Goal: Transaction & Acquisition: Purchase product/service

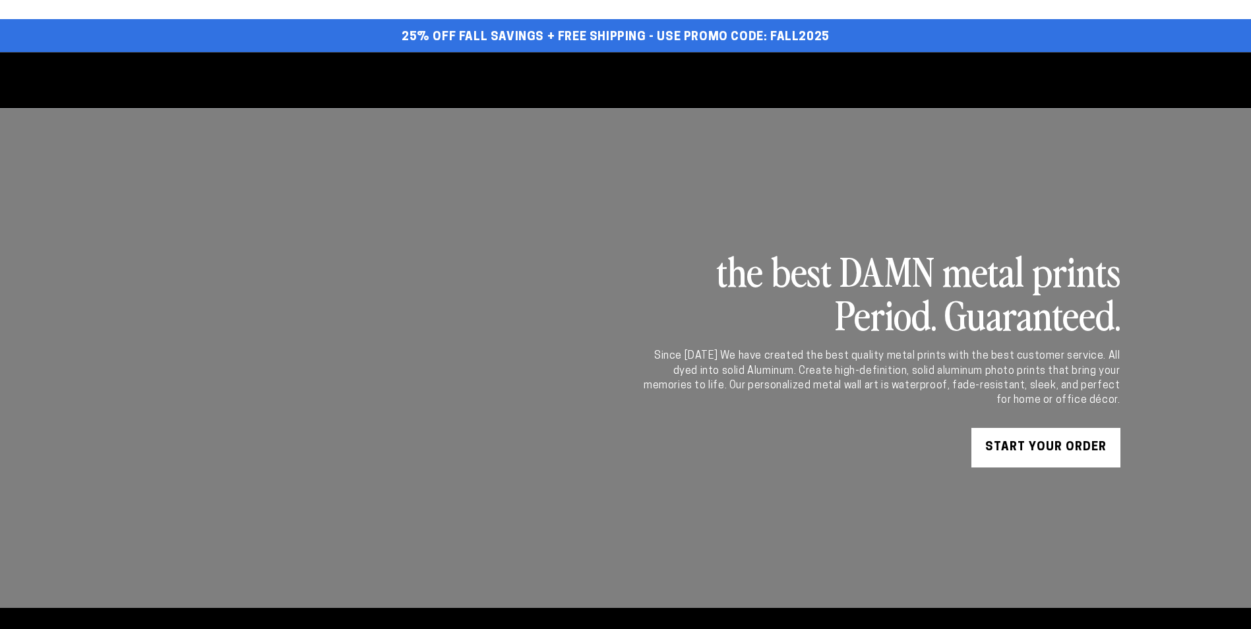
click at [1032, 437] on link "START YOUR Order" at bounding box center [1046, 448] width 149 height 40
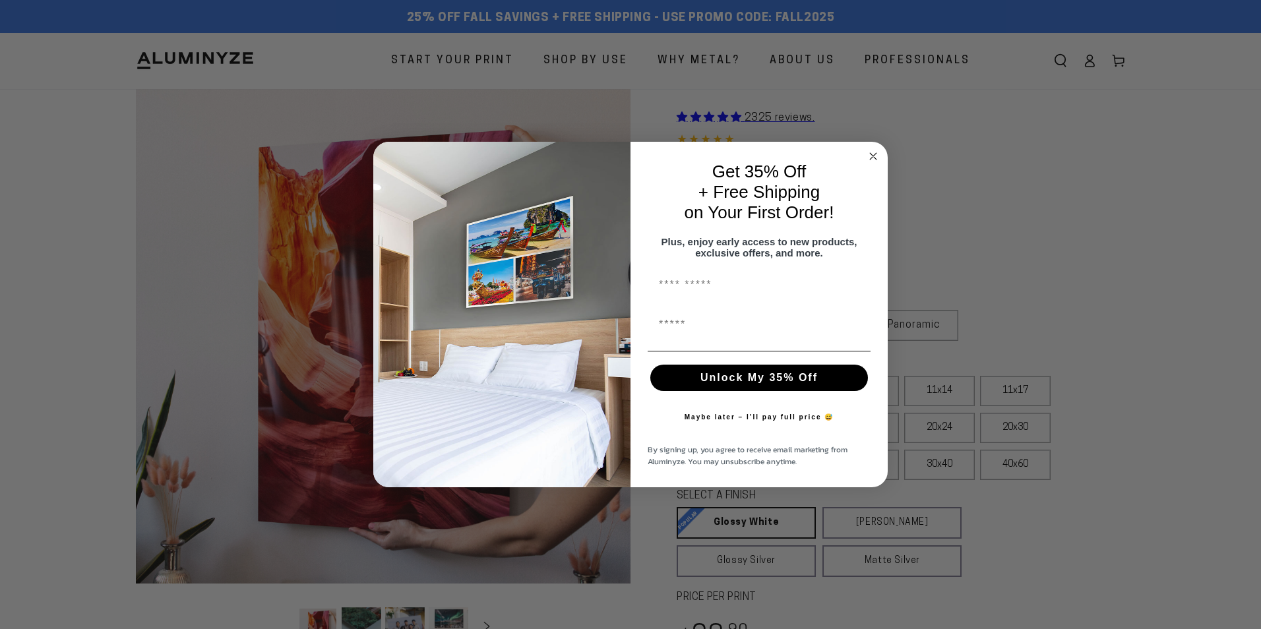
click at [871, 154] on circle "Close dialog" at bounding box center [873, 156] width 15 height 15
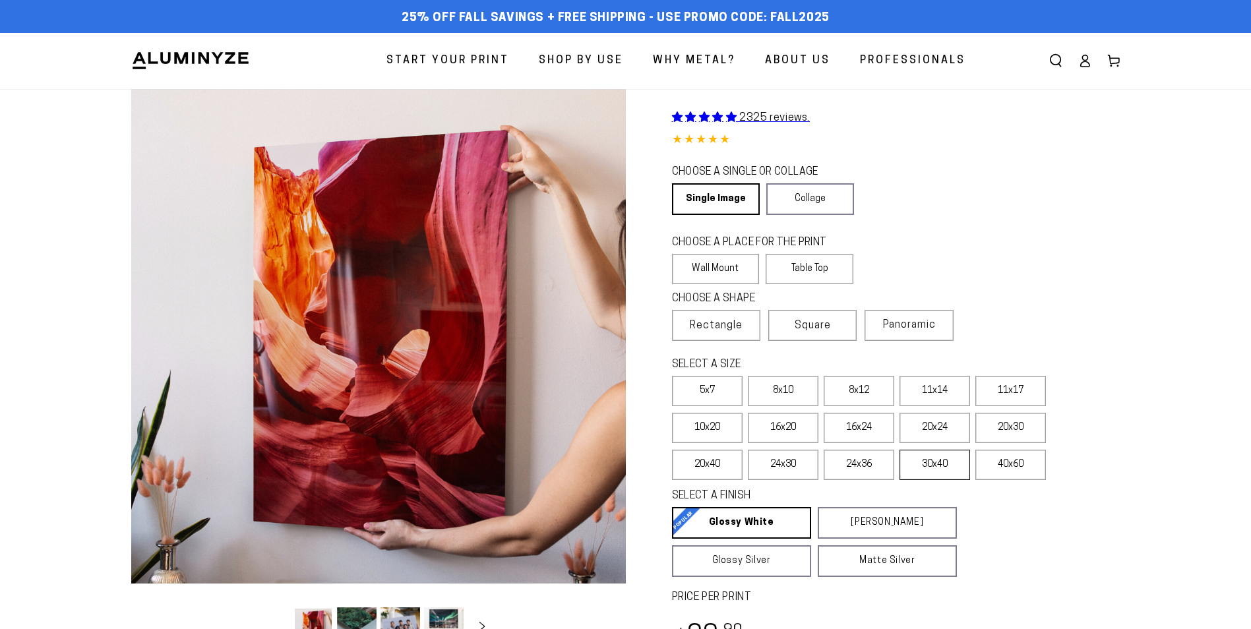
click at [933, 468] on label "30x40" at bounding box center [935, 465] width 71 height 30
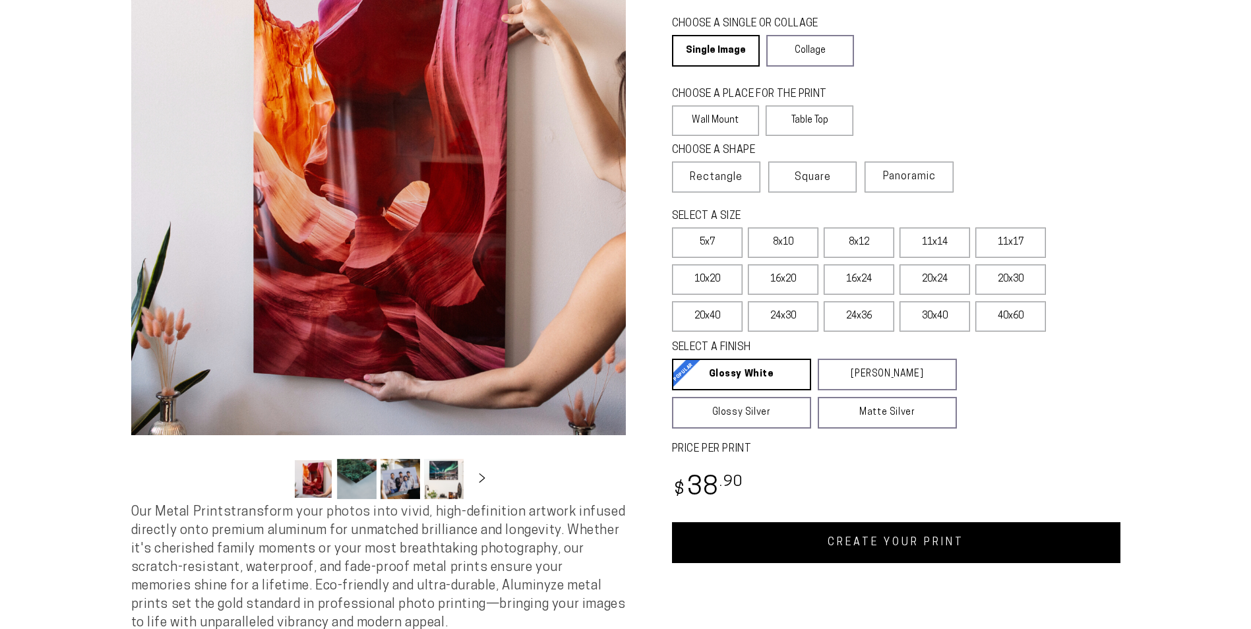
scroll to position [198, 0]
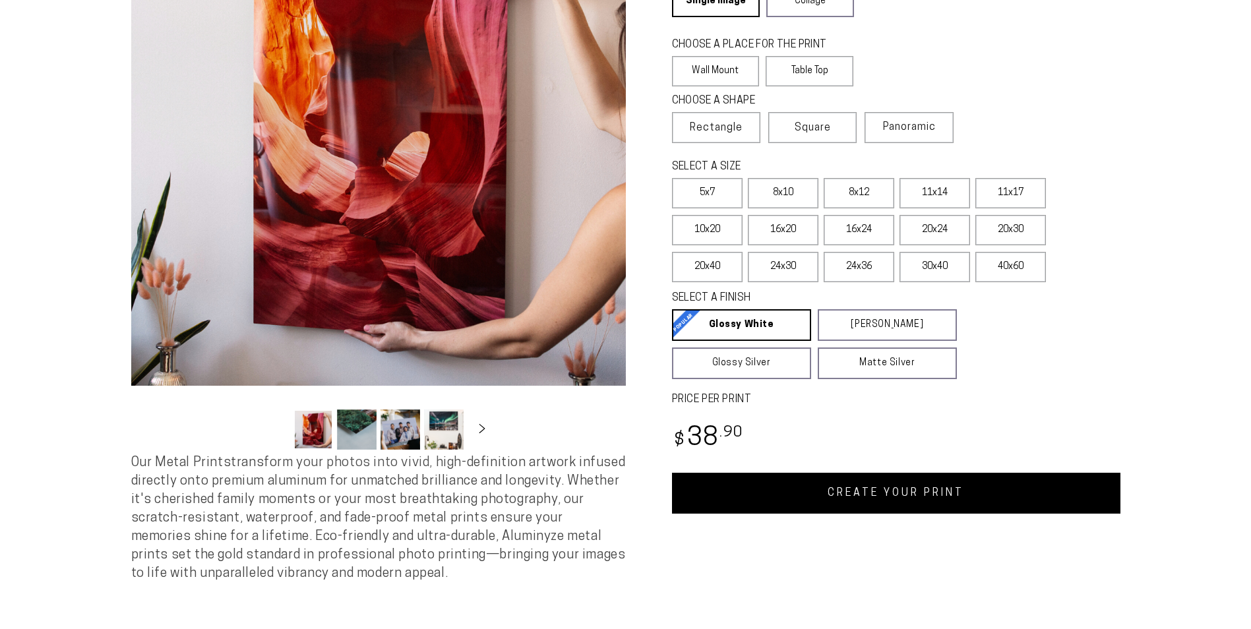
click at [902, 495] on link "CREATE YOUR PRINT" at bounding box center [896, 493] width 449 height 41
